Goal: Information Seeking & Learning: Find specific page/section

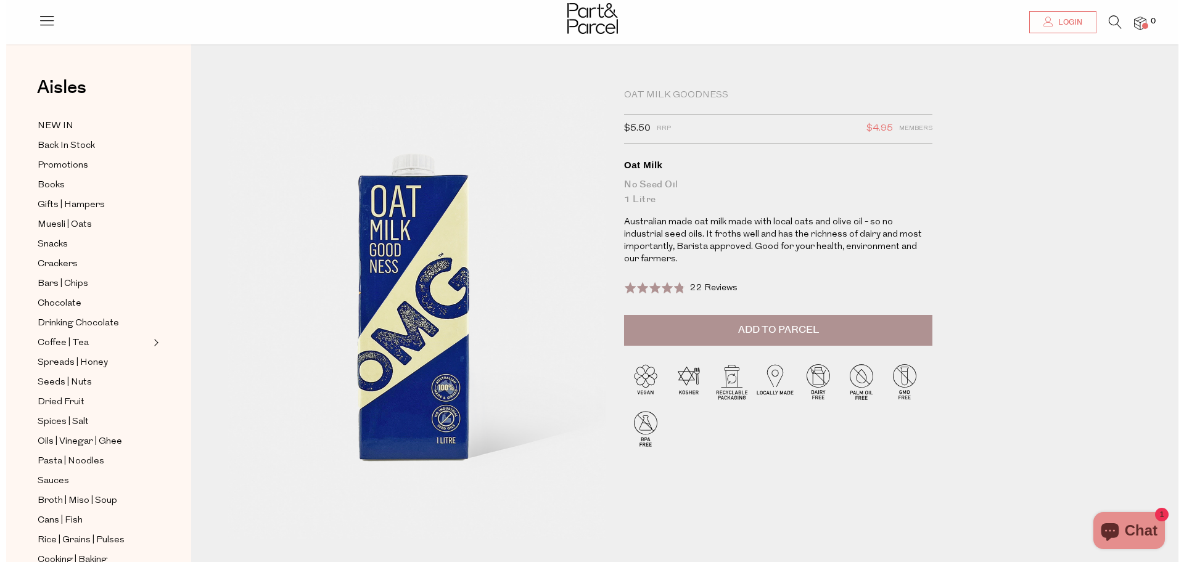
scroll to position [77, 0]
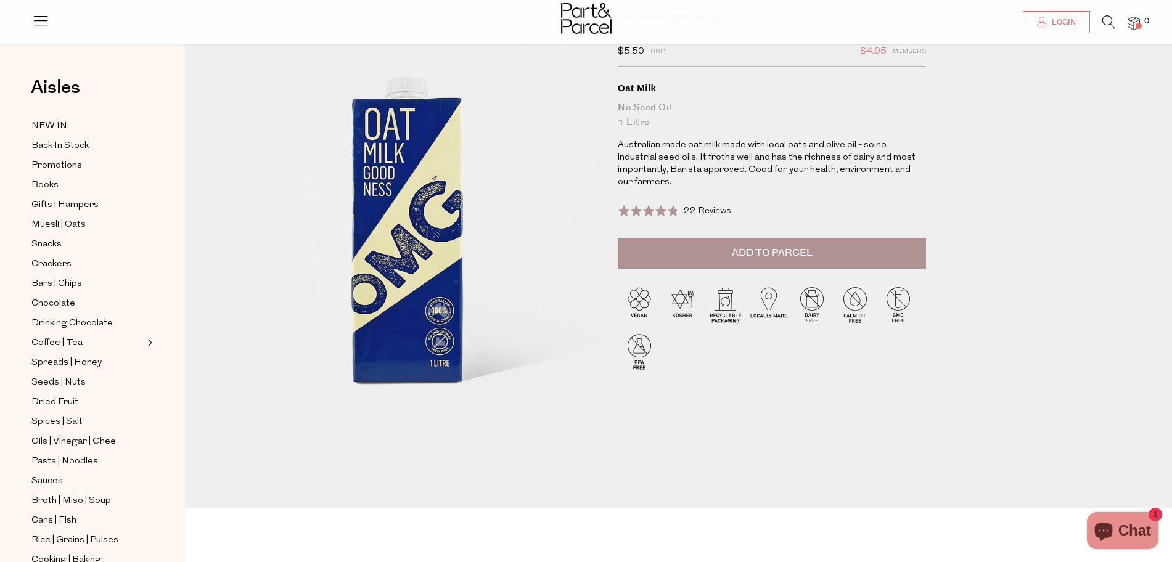
drag, startPoint x: 1102, startPoint y: 234, endPoint x: 1099, endPoint y: 226, distance: 9.4
click at [1102, 234] on div "Oat Milk Goodness $5.50 RRP $4.95 Members Available: In Stock Oat Milk No Seed …" at bounding box center [688, 256] width 950 height 504
click at [1110, 23] on icon at bounding box center [1108, 22] width 13 height 14
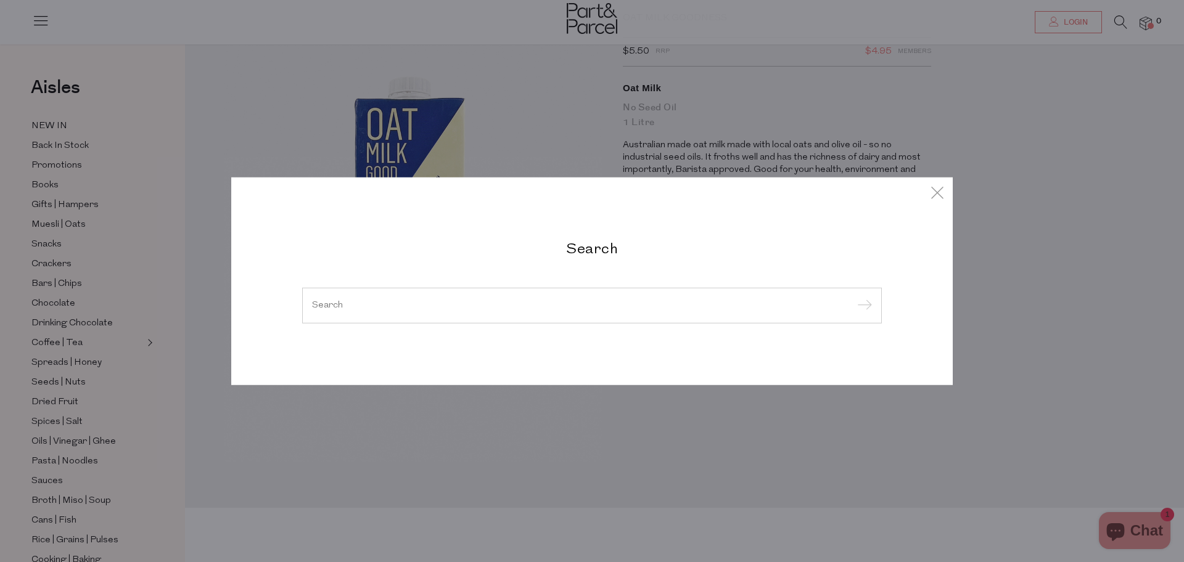
click at [557, 321] on div at bounding box center [592, 306] width 580 height 36
click at [559, 310] on input "search" at bounding box center [592, 305] width 560 height 9
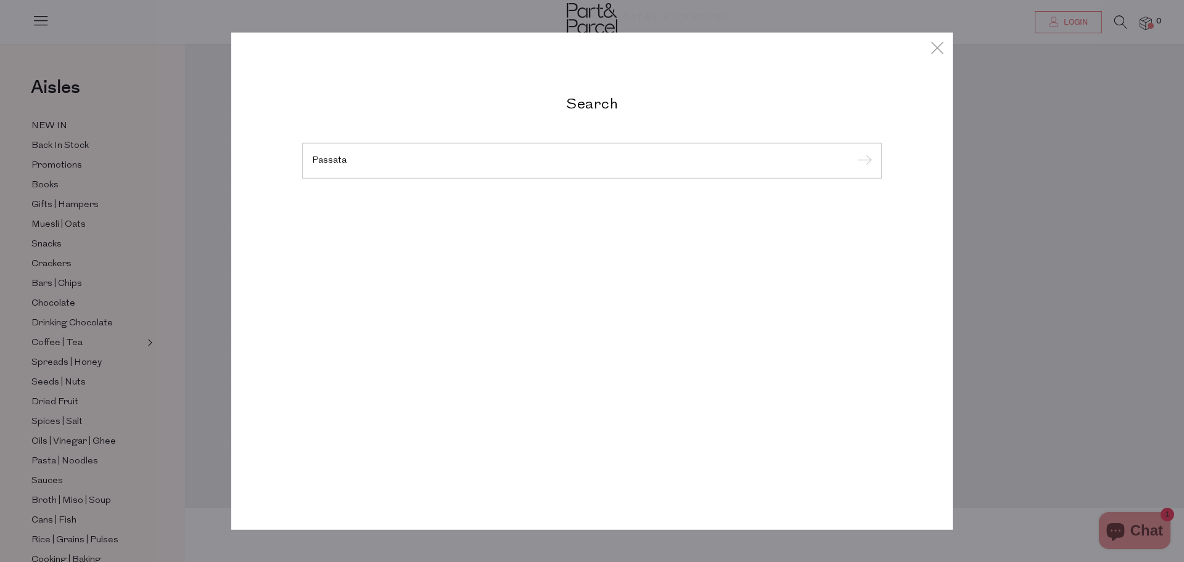
type input "Passata"
click at [853, 152] on input "submit" at bounding box center [862, 161] width 18 height 18
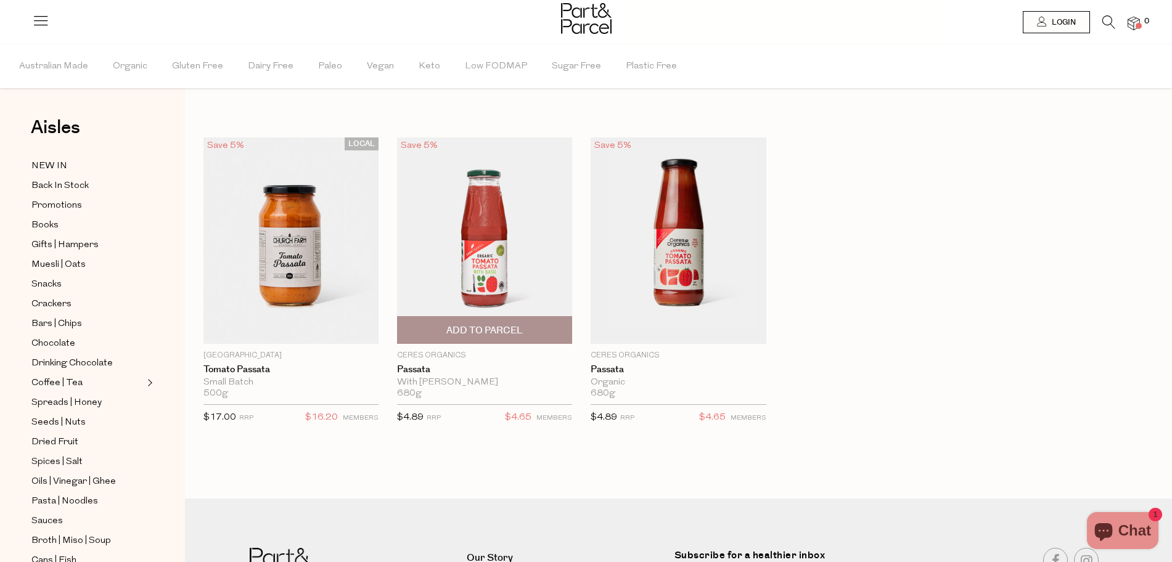
click at [451, 261] on img at bounding box center [484, 240] width 175 height 207
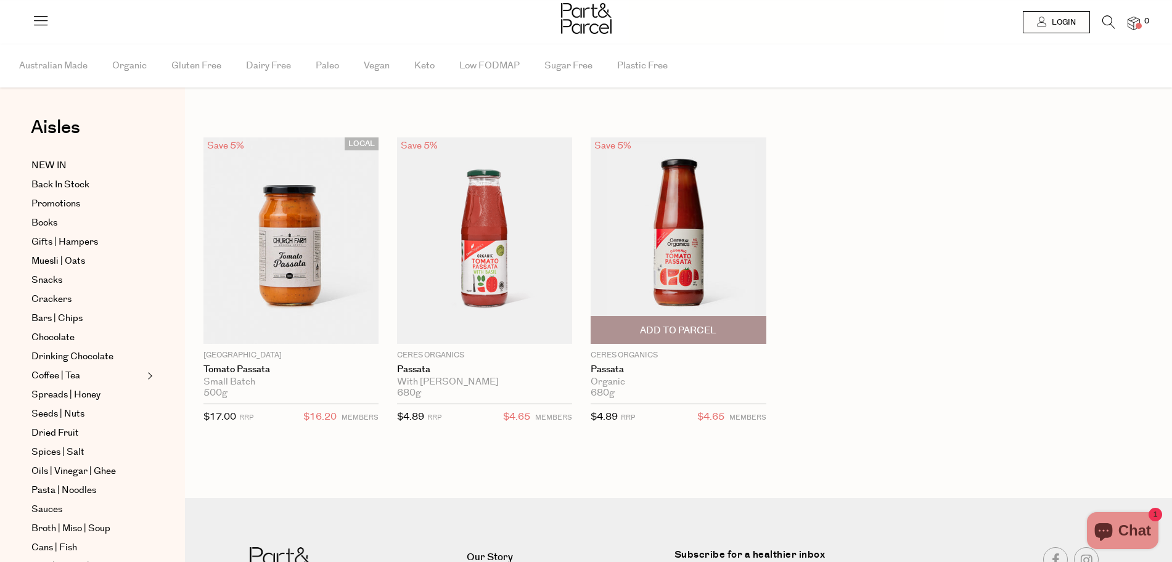
click at [689, 232] on img at bounding box center [678, 240] width 175 height 207
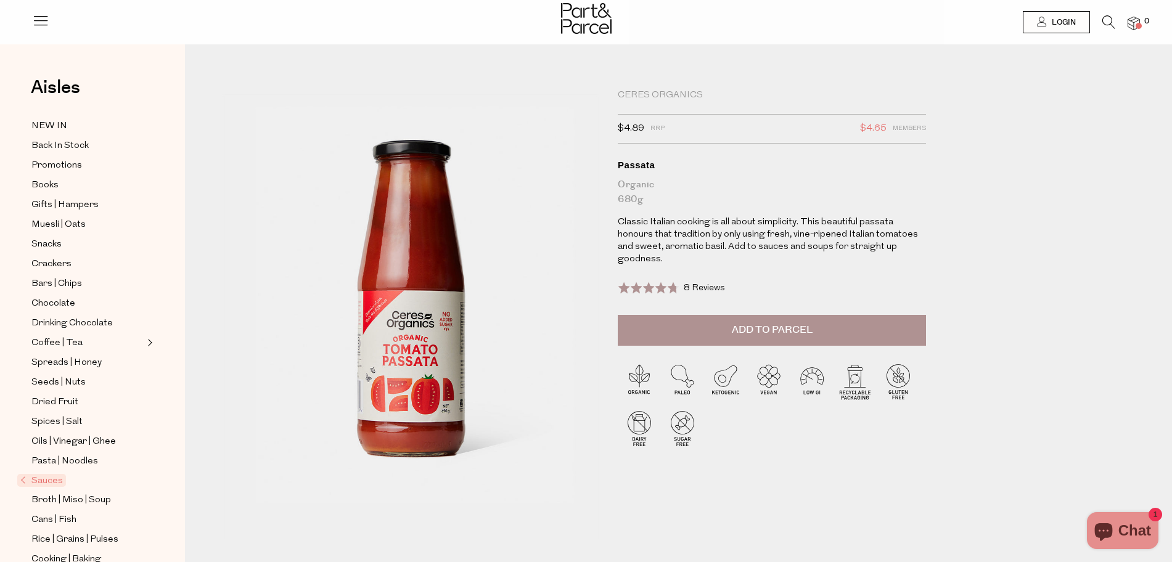
click at [639, 163] on div "Passata" at bounding box center [772, 165] width 308 height 12
click at [662, 92] on div "Ceres Organics" at bounding box center [772, 95] width 308 height 12
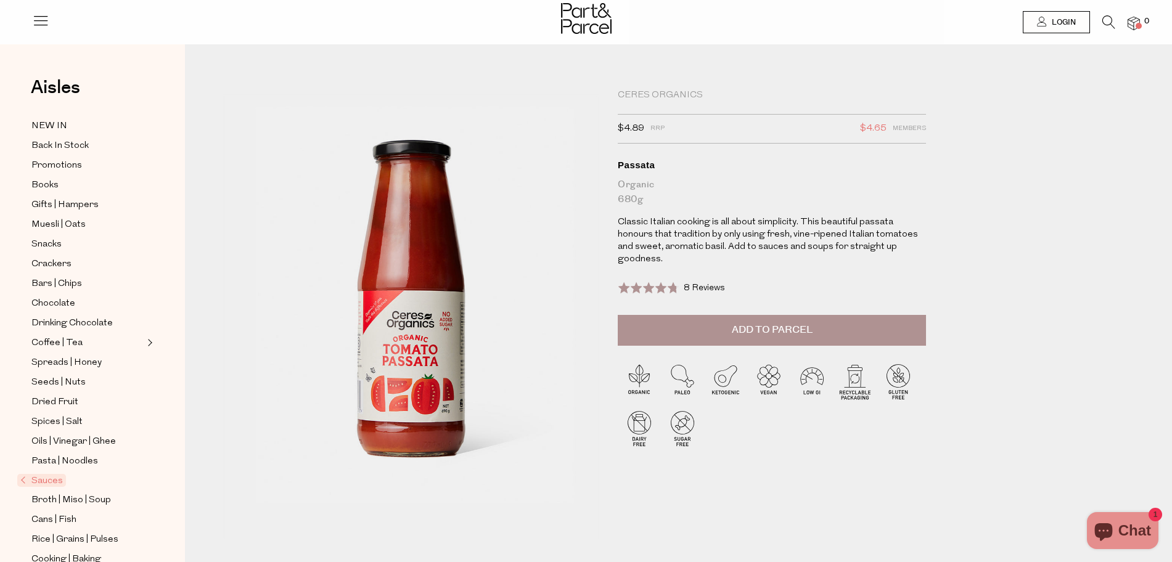
click at [644, 168] on div "Passata" at bounding box center [772, 165] width 308 height 12
copy div "Passata"
click at [1110, 25] on icon at bounding box center [1108, 22] width 13 height 14
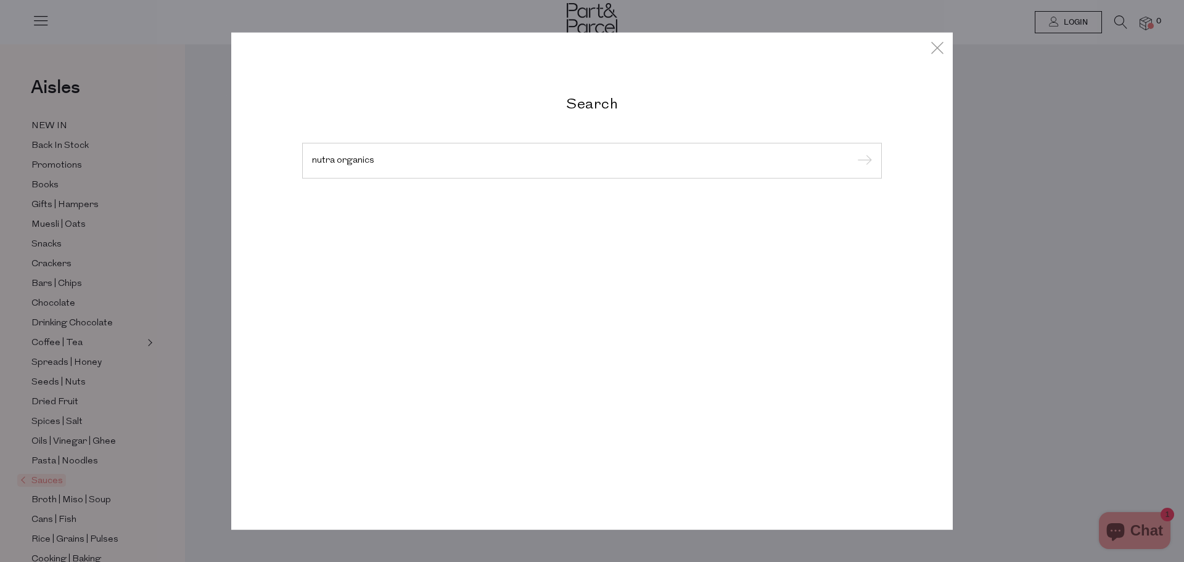
type input "nutra organics"
click at [853, 152] on input "submit" at bounding box center [862, 161] width 18 height 18
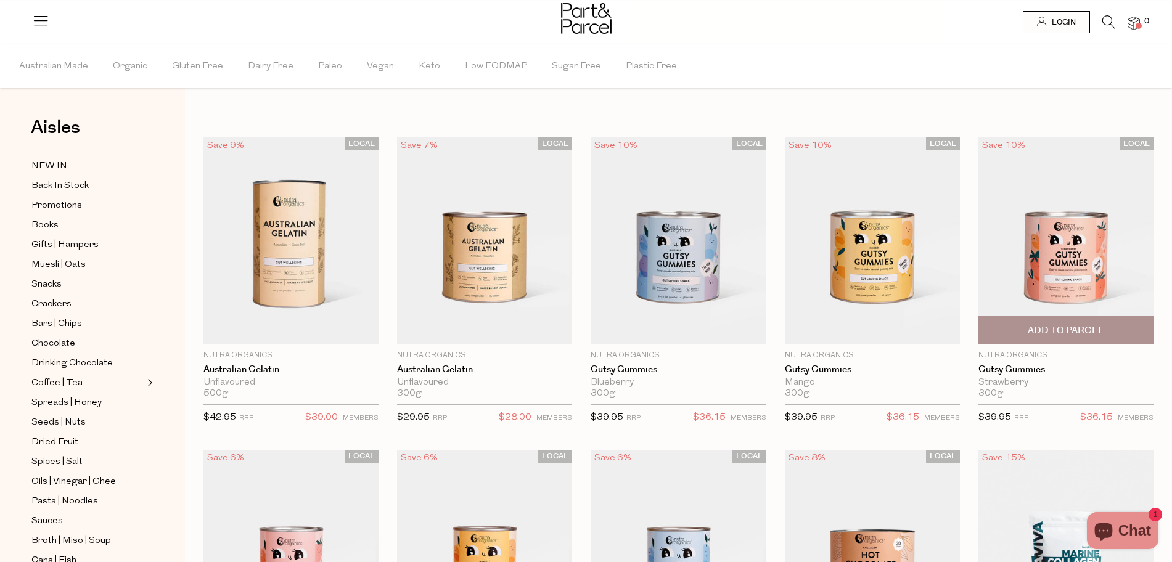
click at [1150, 355] on p "Nutra Organics" at bounding box center [1065, 355] width 175 height 11
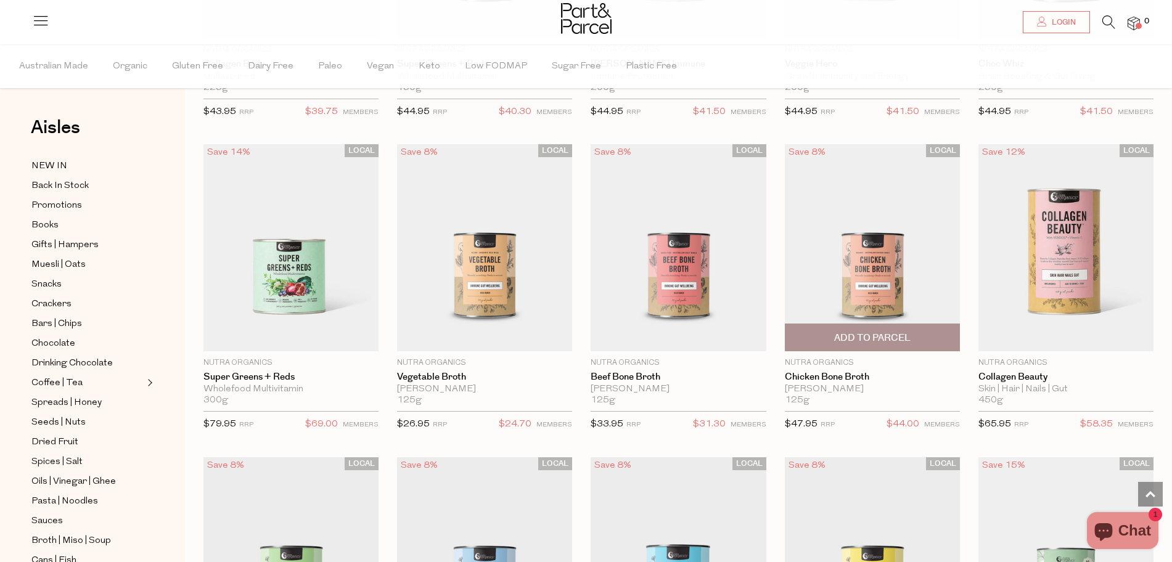
scroll to position [1245, 0]
click at [1168, 207] on div "Search results for "nutra organics" Close Browse Aisles Clear All Filter Clear …" at bounding box center [678, 56] width 987 height 2601
